Goal: Check status: Check status

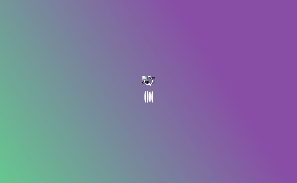
click at [177, 47] on body at bounding box center [148, 91] width 297 height 183
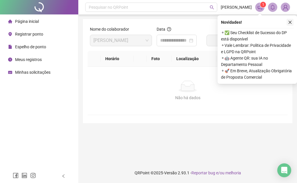
click at [288, 22] on icon "close" at bounding box center [290, 22] width 4 height 4
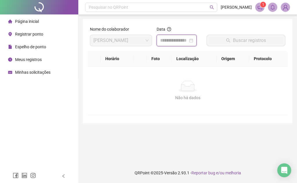
click at [177, 42] on input at bounding box center [174, 40] width 28 height 7
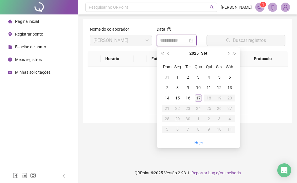
type input "**********"
click at [200, 101] on div "17" at bounding box center [198, 98] width 7 height 7
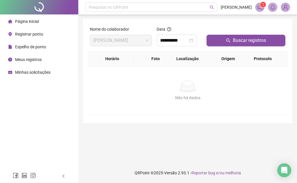
click at [226, 49] on div "Buscar registros" at bounding box center [245, 38] width 83 height 25
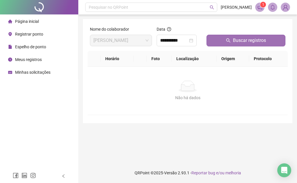
click at [227, 44] on button "Buscar registros" at bounding box center [245, 41] width 79 height 12
